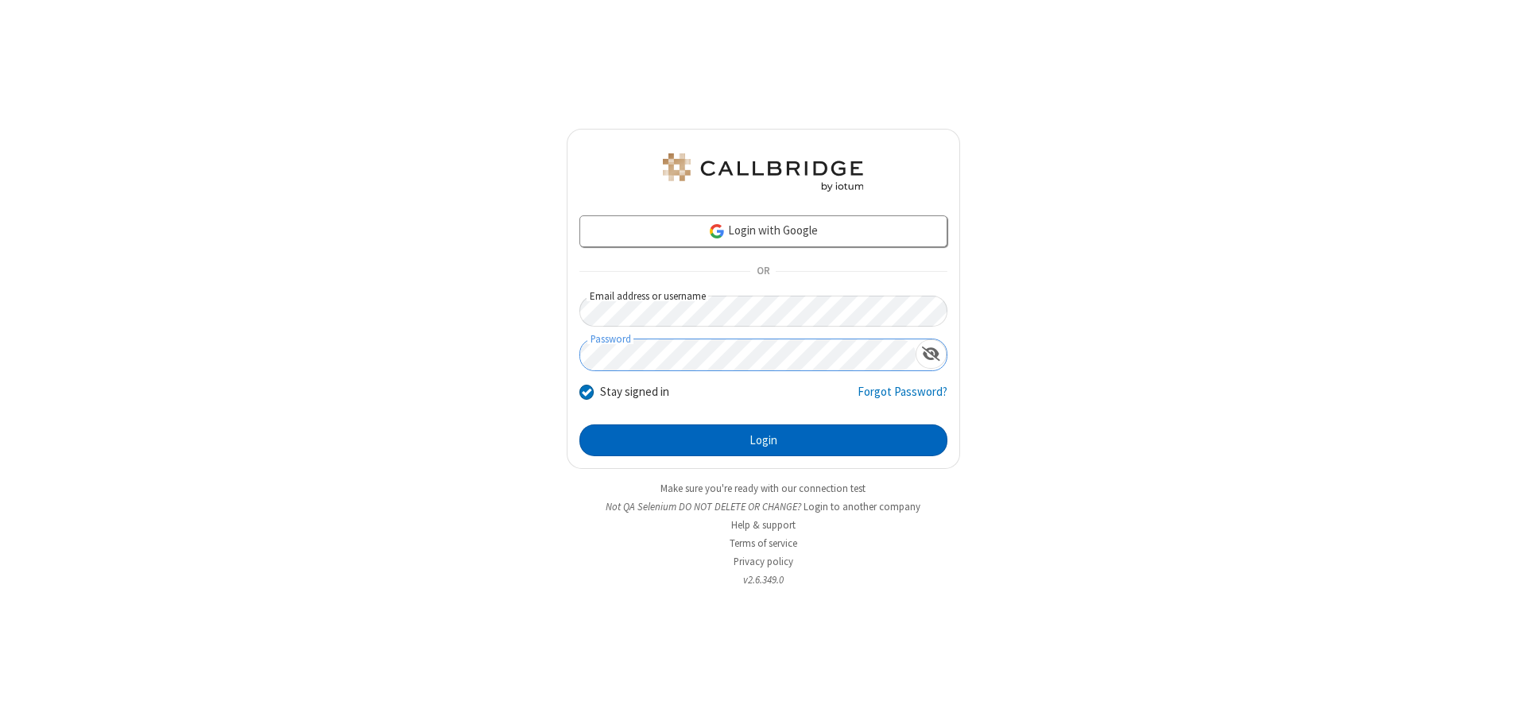
click at [763, 440] on button "Login" at bounding box center [764, 441] width 368 height 32
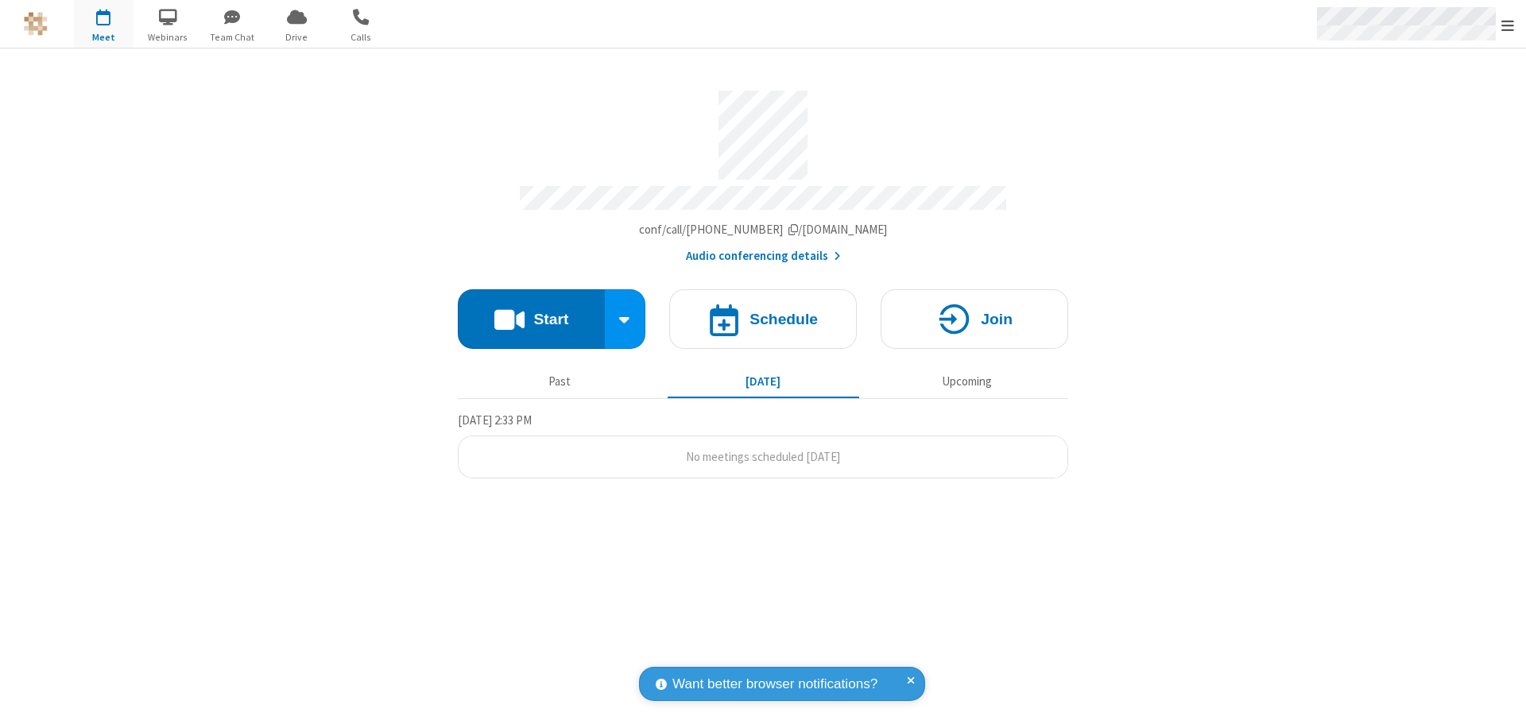
click at [1508, 25] on span "Open menu" at bounding box center [1508, 25] width 13 height 16
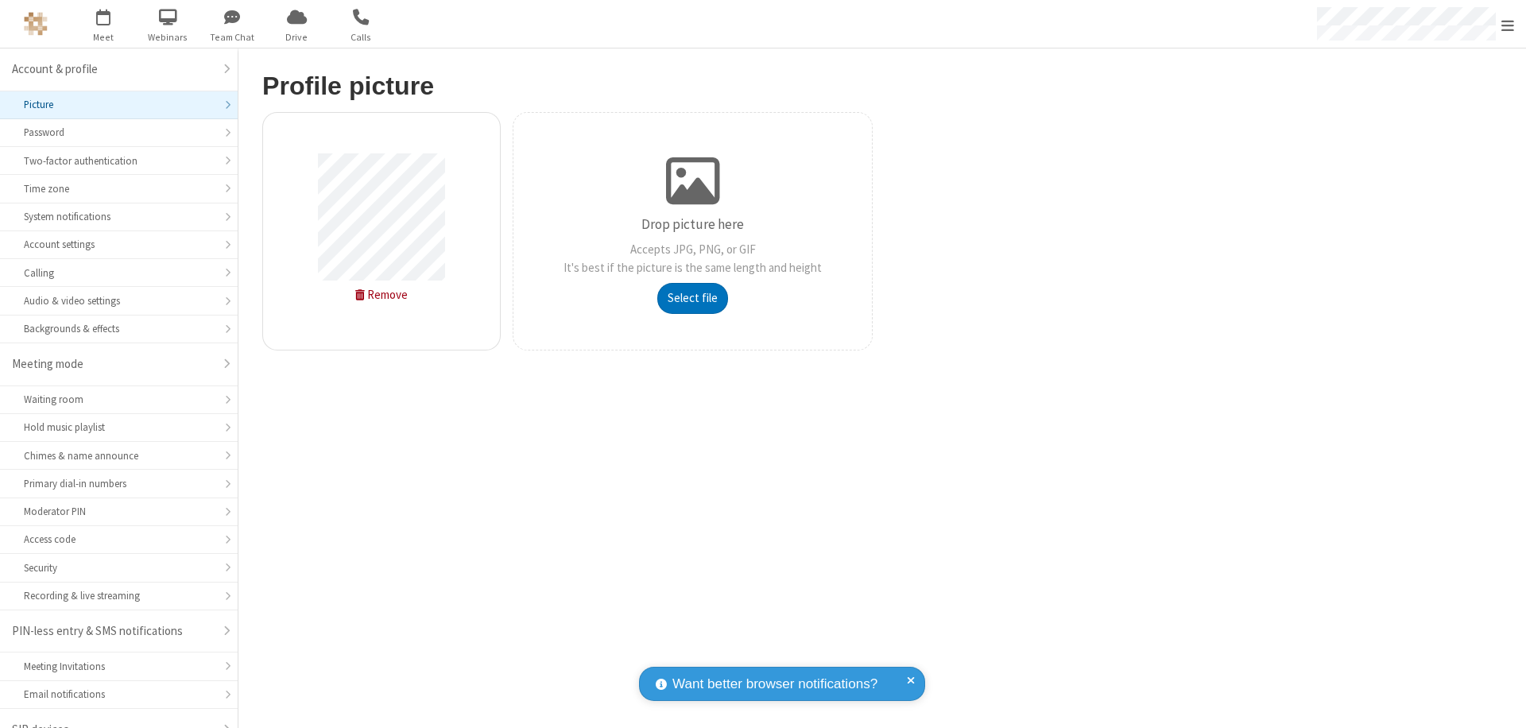
scroll to position [22, 0]
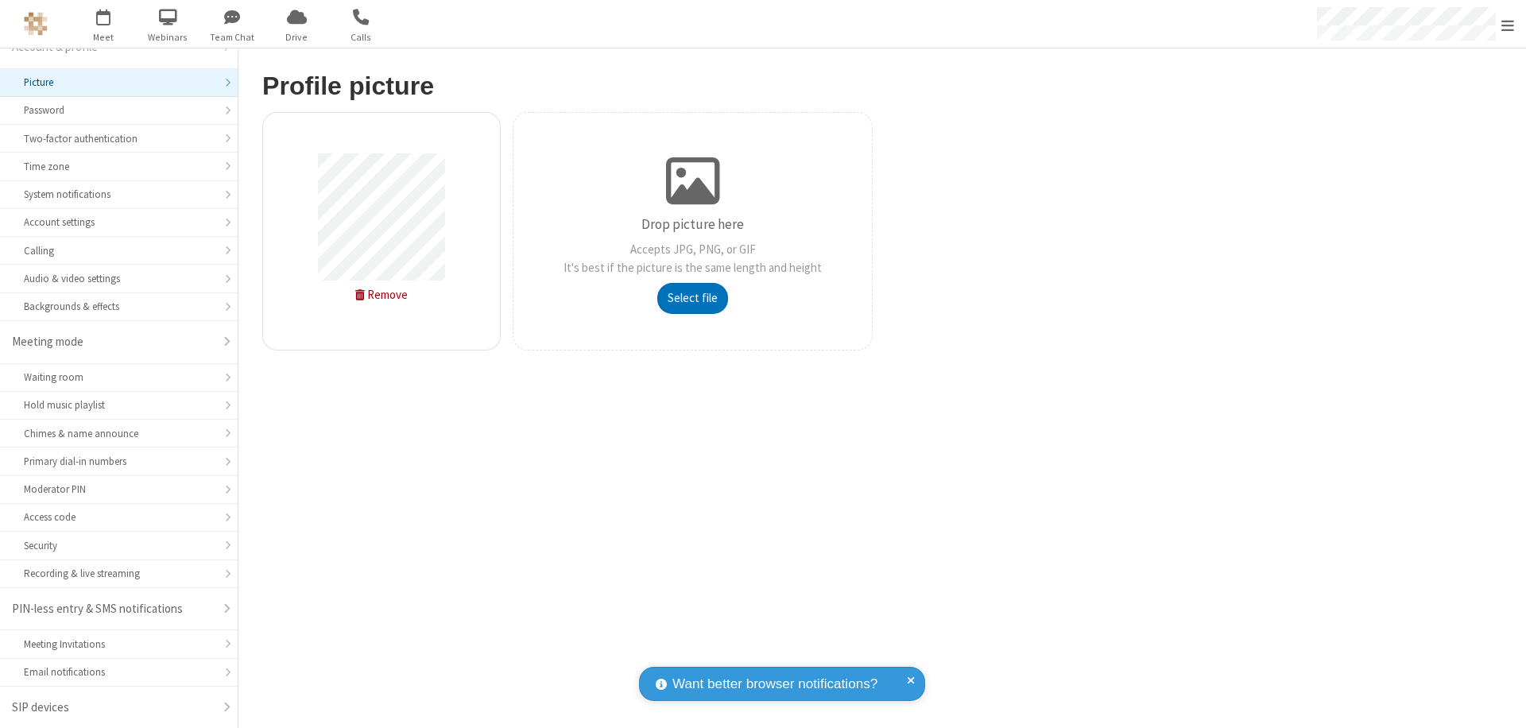
type input "C:\fakepath\avatar_image_test_2.jpg"
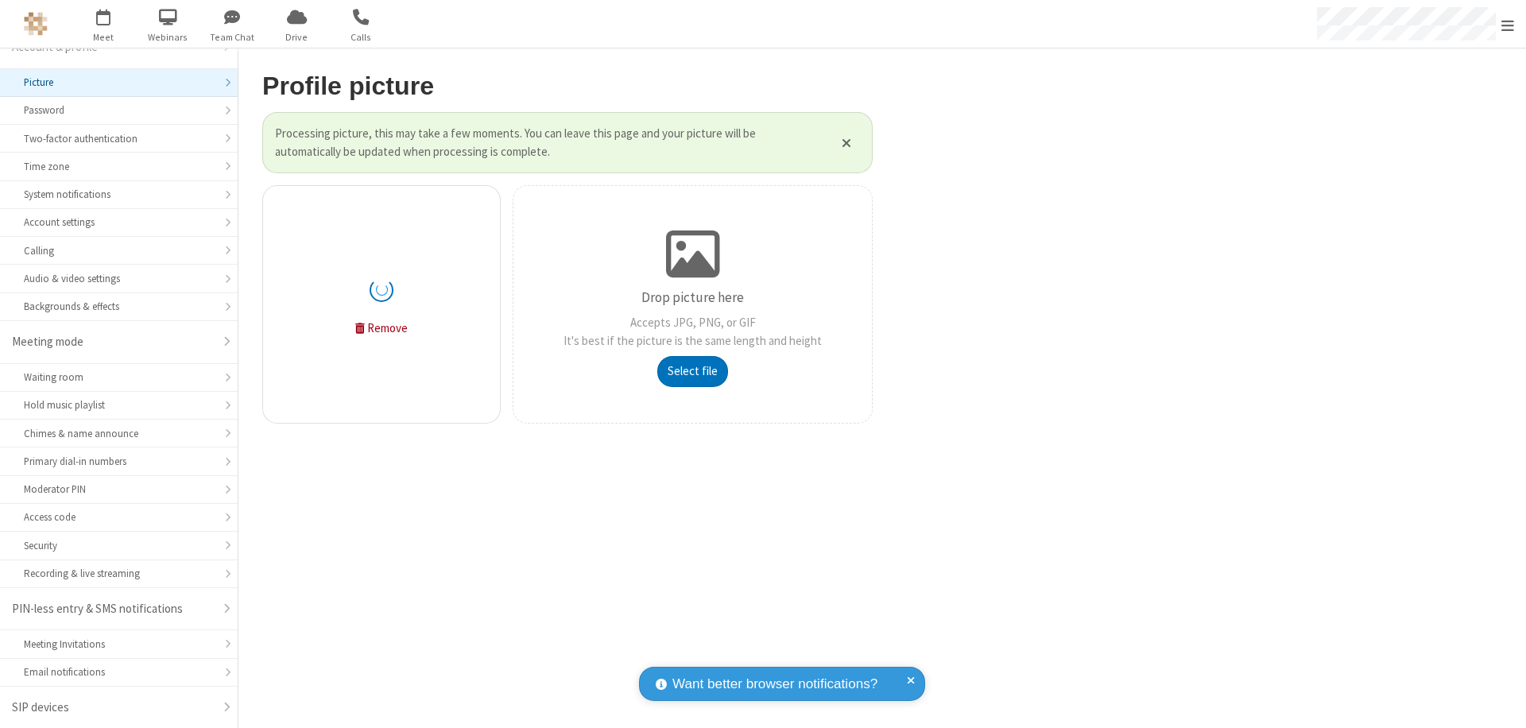
click at [1508, 25] on span "Open menu" at bounding box center [1508, 25] width 13 height 16
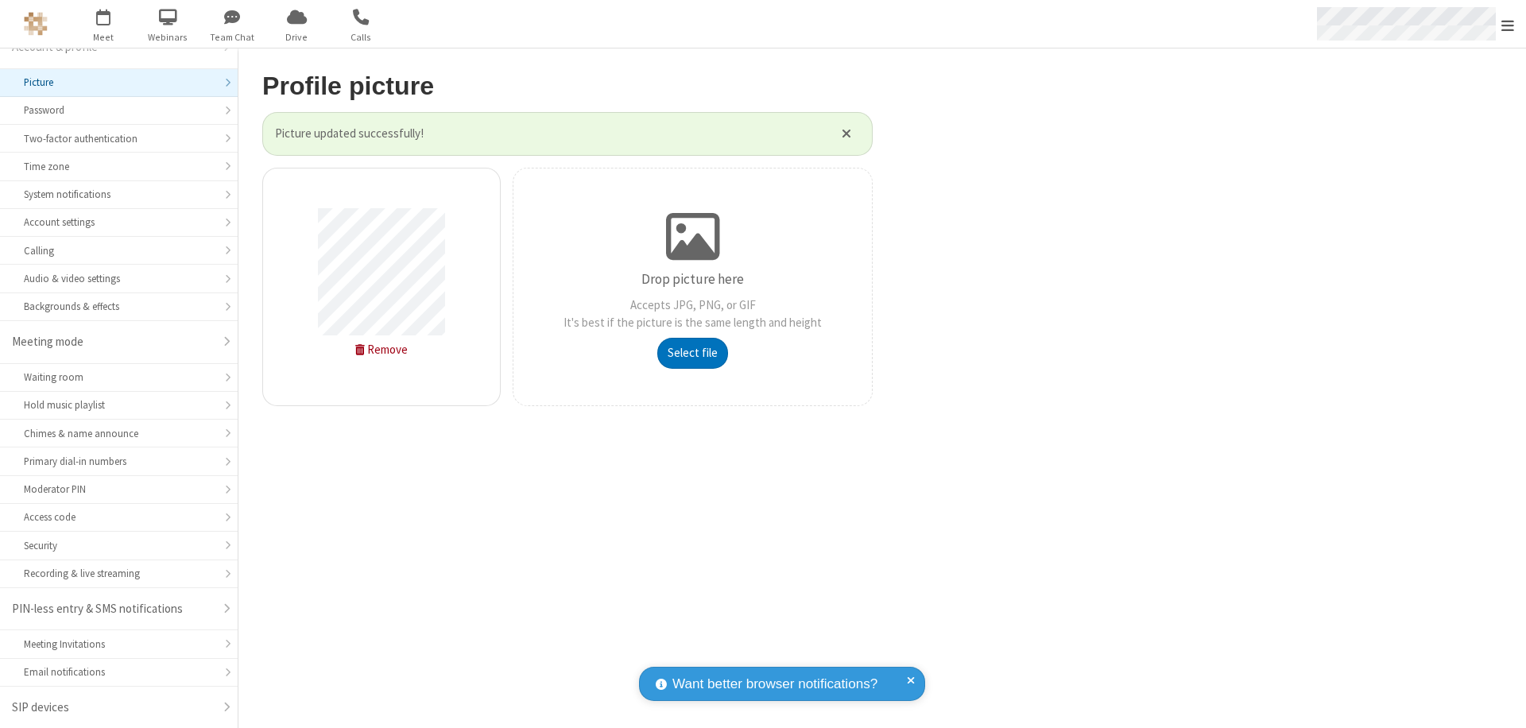
click at [103, 24] on span "button" at bounding box center [104, 16] width 60 height 27
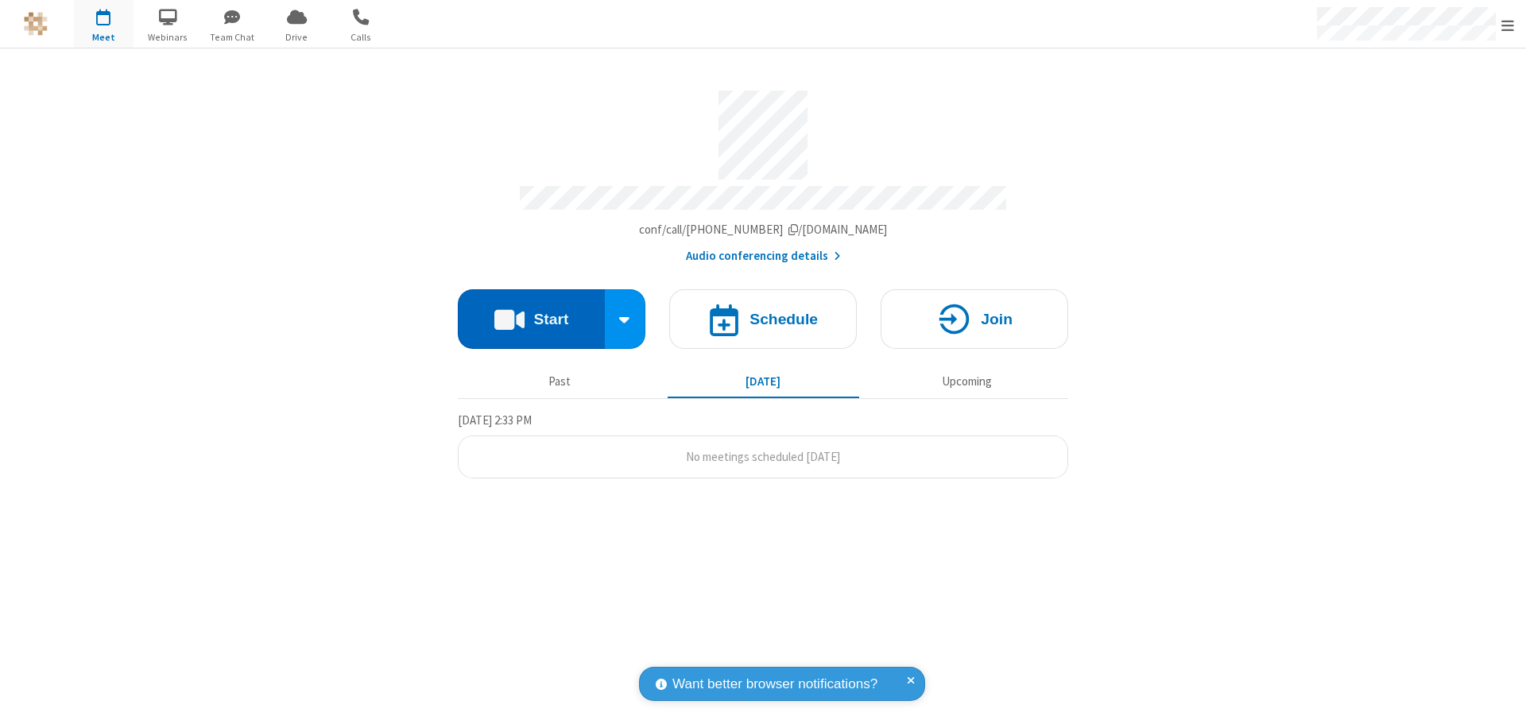
click at [531, 312] on button "Start" at bounding box center [531, 319] width 147 height 60
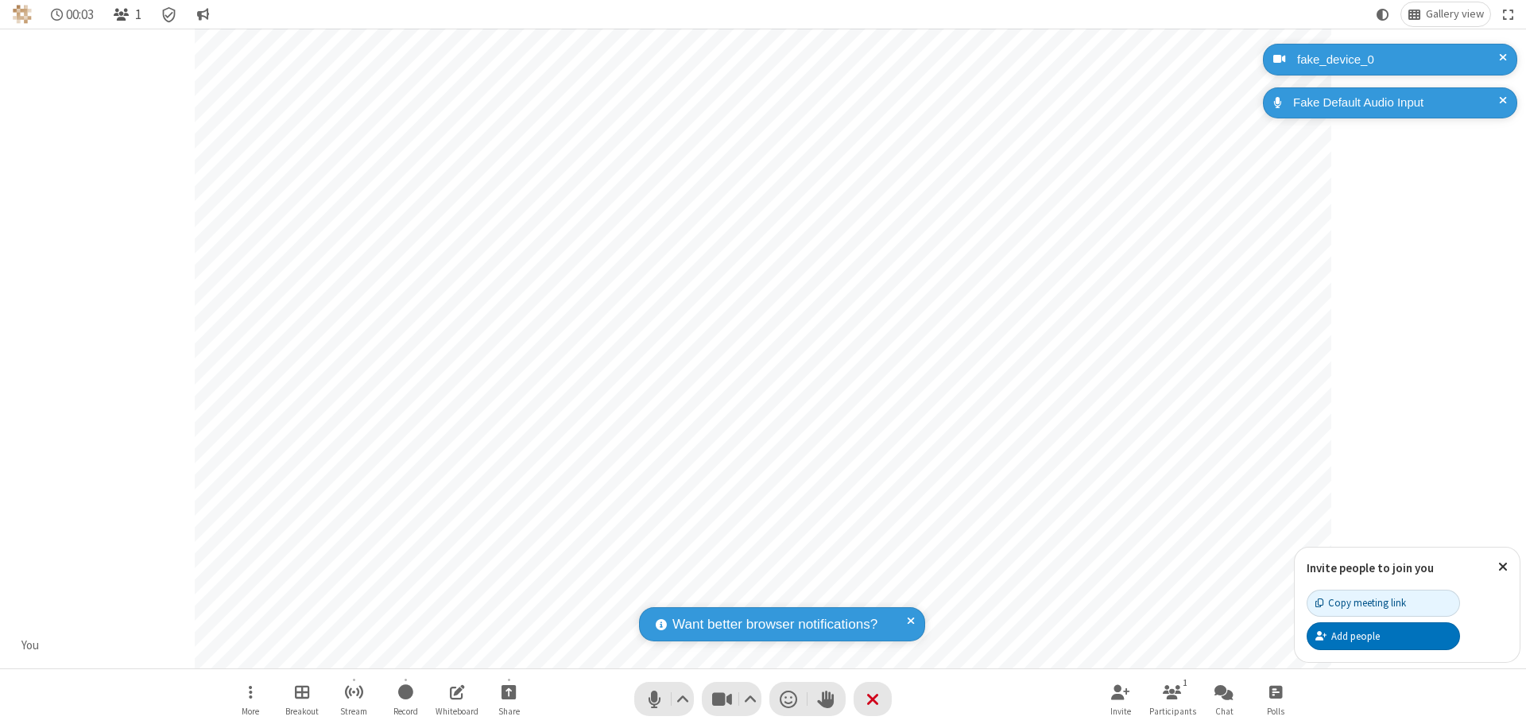
click at [123, 14] on span "Open participant list" at bounding box center [121, 14] width 15 height 15
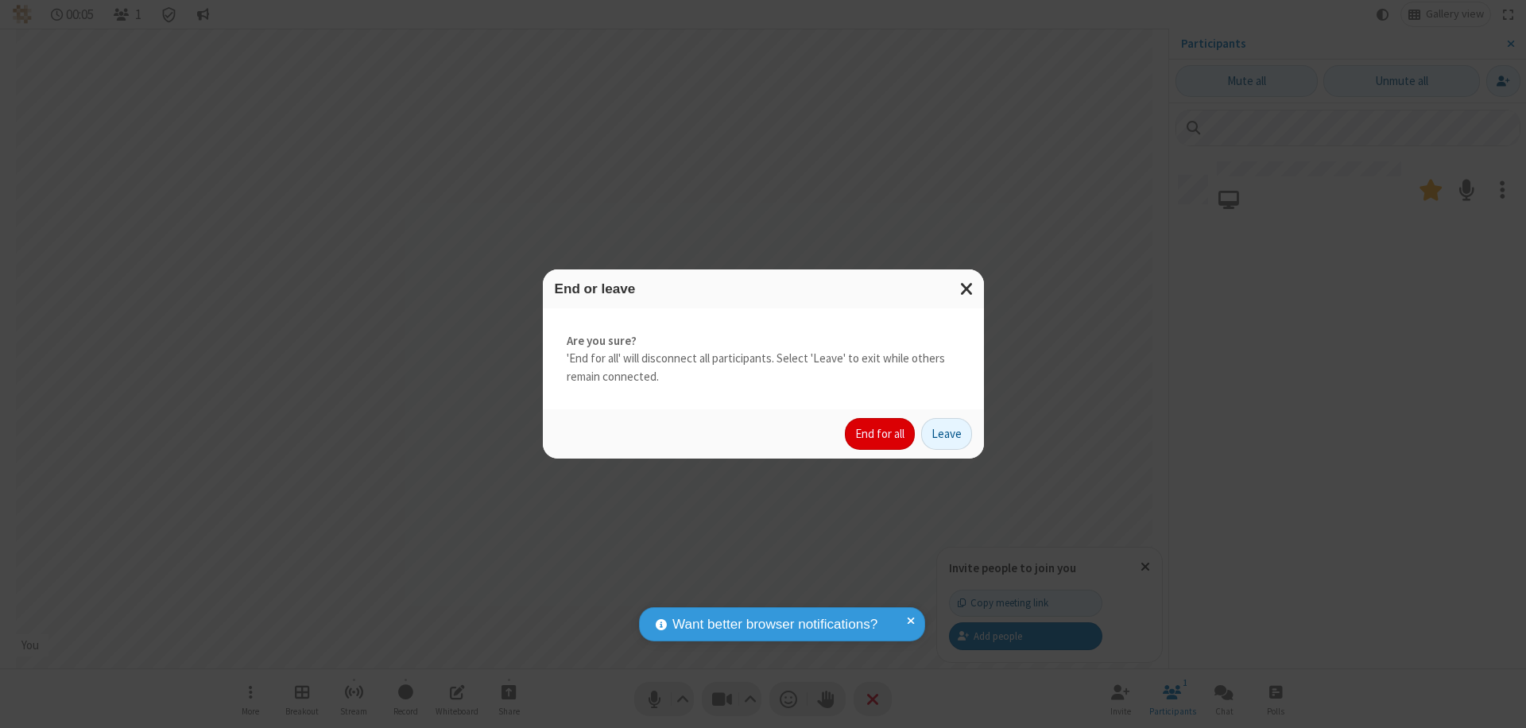
click at [881, 434] on button "End for all" at bounding box center [880, 434] width 70 height 32
